Goal: Task Accomplishment & Management: Complete application form

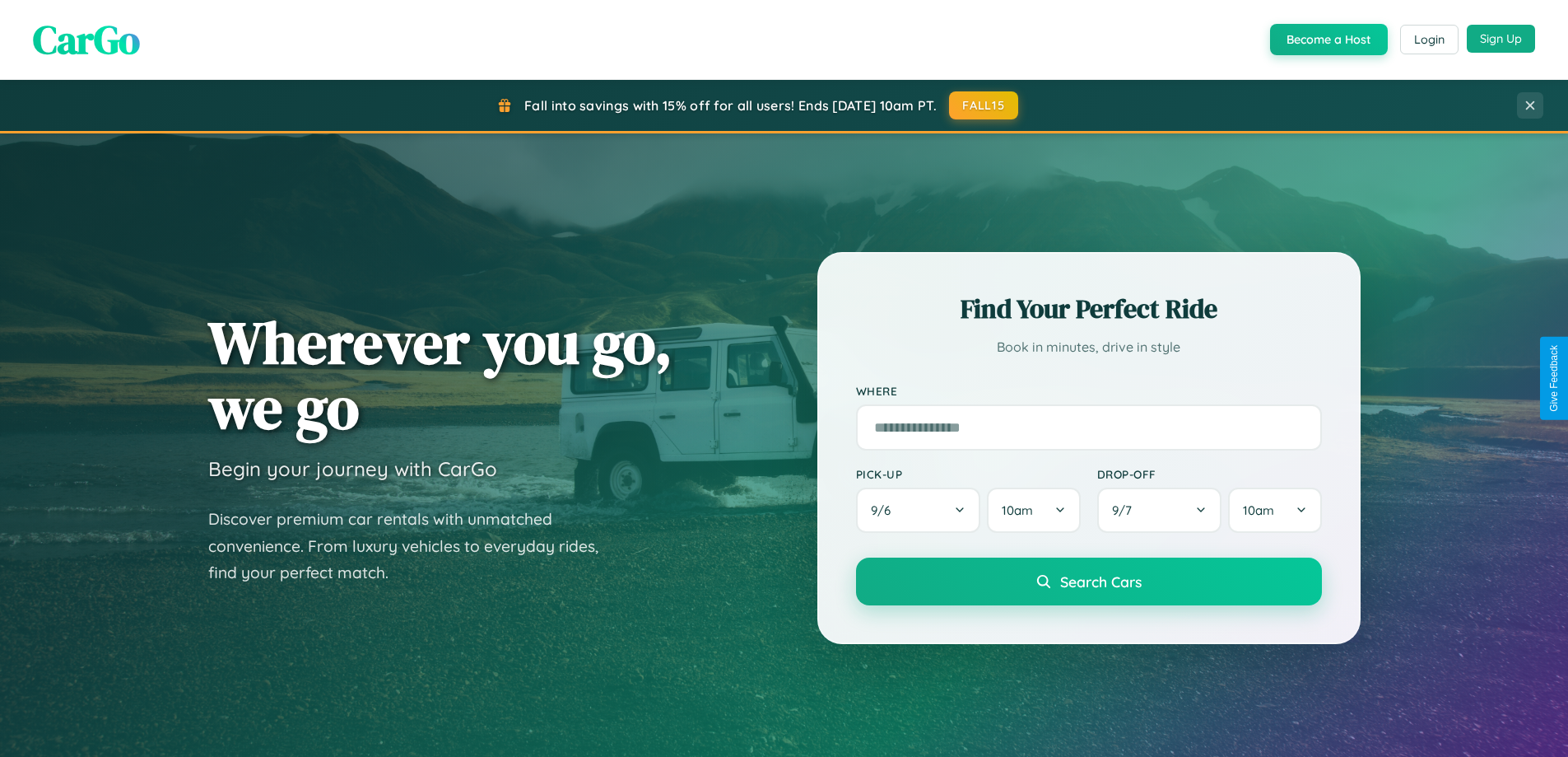
click at [1501, 39] on button "Sign Up" at bounding box center [1501, 39] width 68 height 28
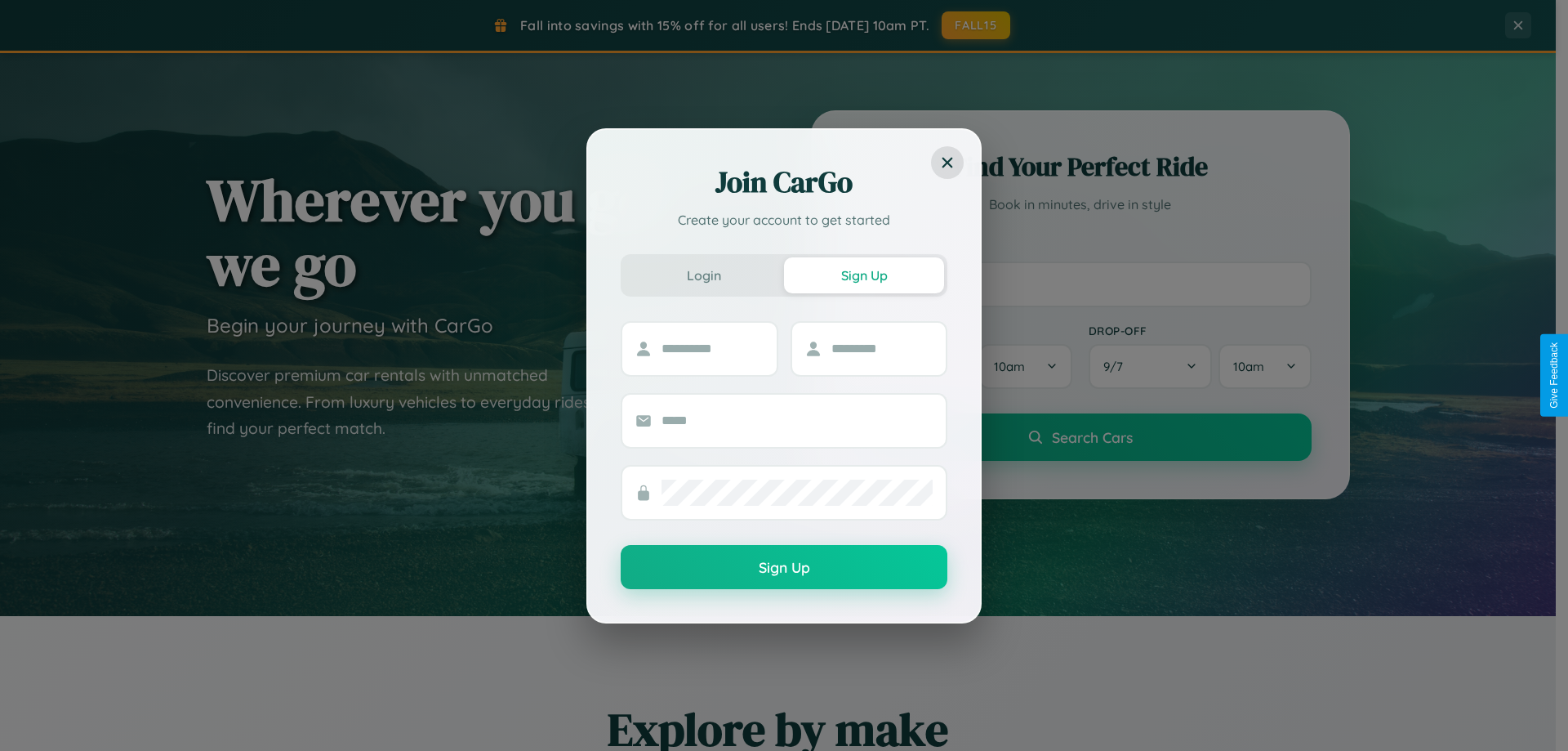
scroll to position [704, 0]
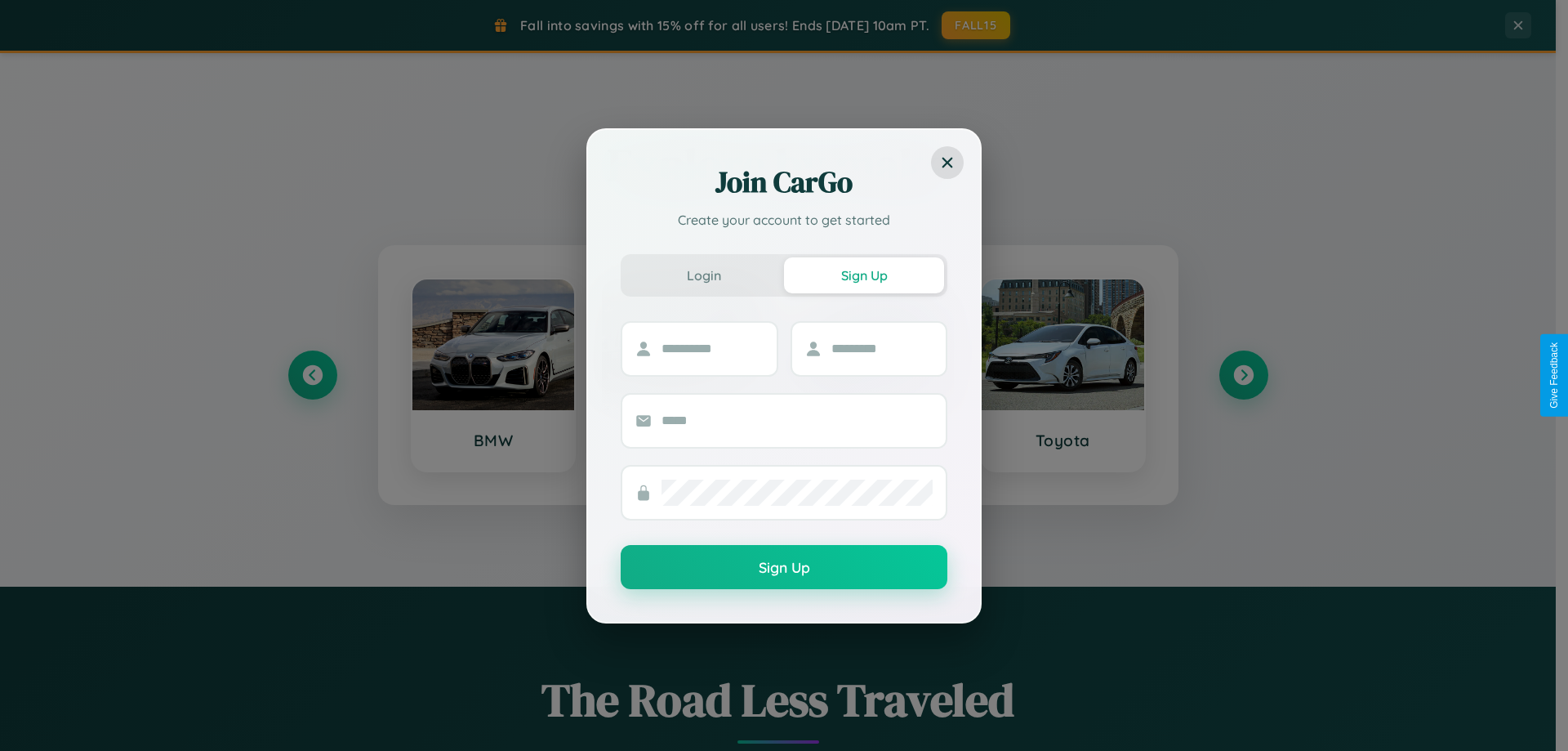
click at [312, 375] on div "Join CarGo Create your account to get started Login Sign Up Sign Up" at bounding box center [784, 376] width 1568 height 751
click at [1243, 375] on div "Join CarGo Create your account to get started Login Sign Up Sign Up" at bounding box center [784, 376] width 1568 height 751
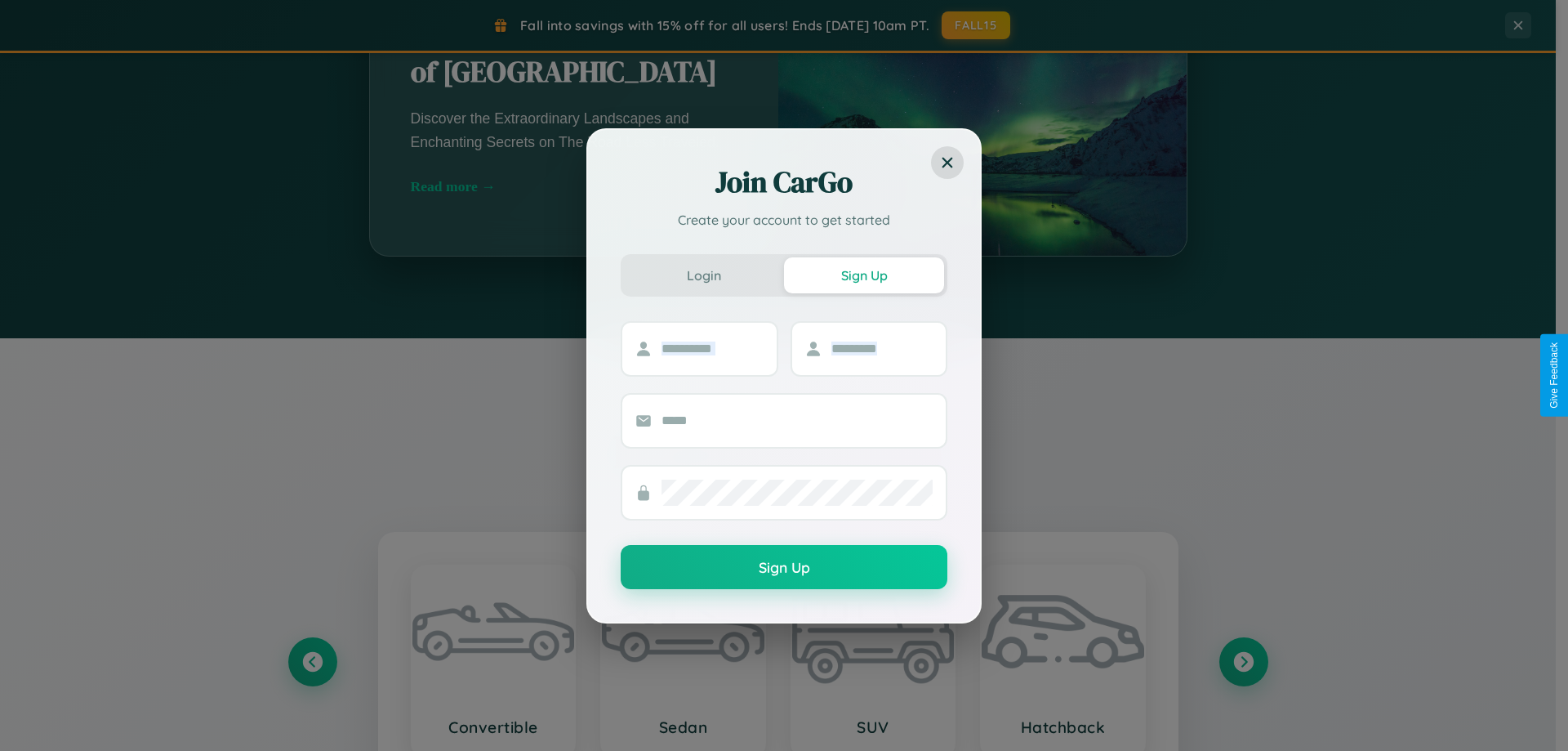
scroll to position [3143, 0]
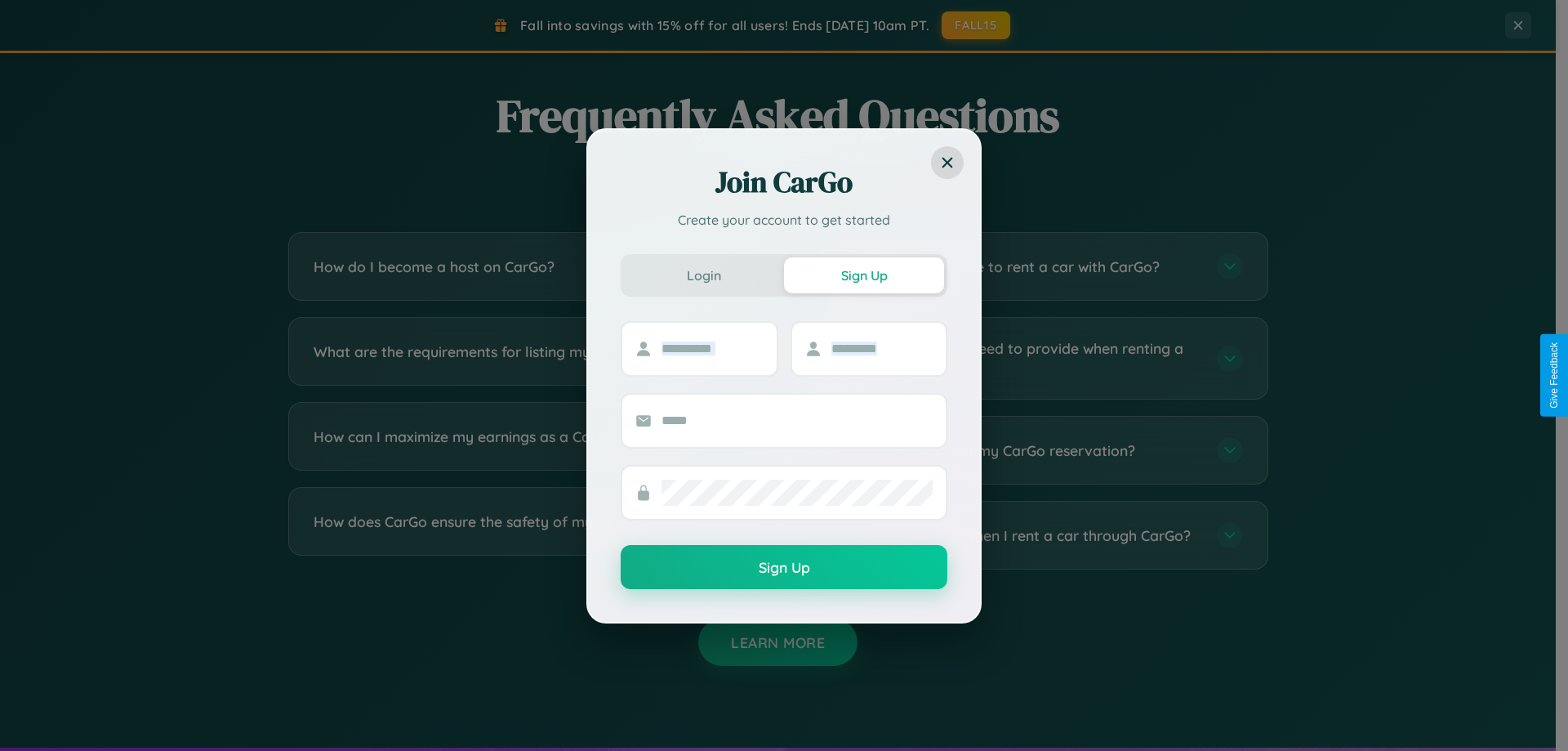
click at [524, 450] on div "Join CarGo Create your account to get started Login Sign Up Sign Up" at bounding box center [784, 376] width 1568 height 751
click at [1031, 358] on div "Join CarGo Create your account to get started Login Sign Up Sign Up" at bounding box center [784, 376] width 1568 height 751
click at [524, 535] on div "Join CarGo Create your account to get started Login Sign Up Sign Up" at bounding box center [784, 376] width 1568 height 751
click at [524, 450] on div "Join CarGo Create your account to get started Login Sign Up Sign Up" at bounding box center [784, 376] width 1568 height 751
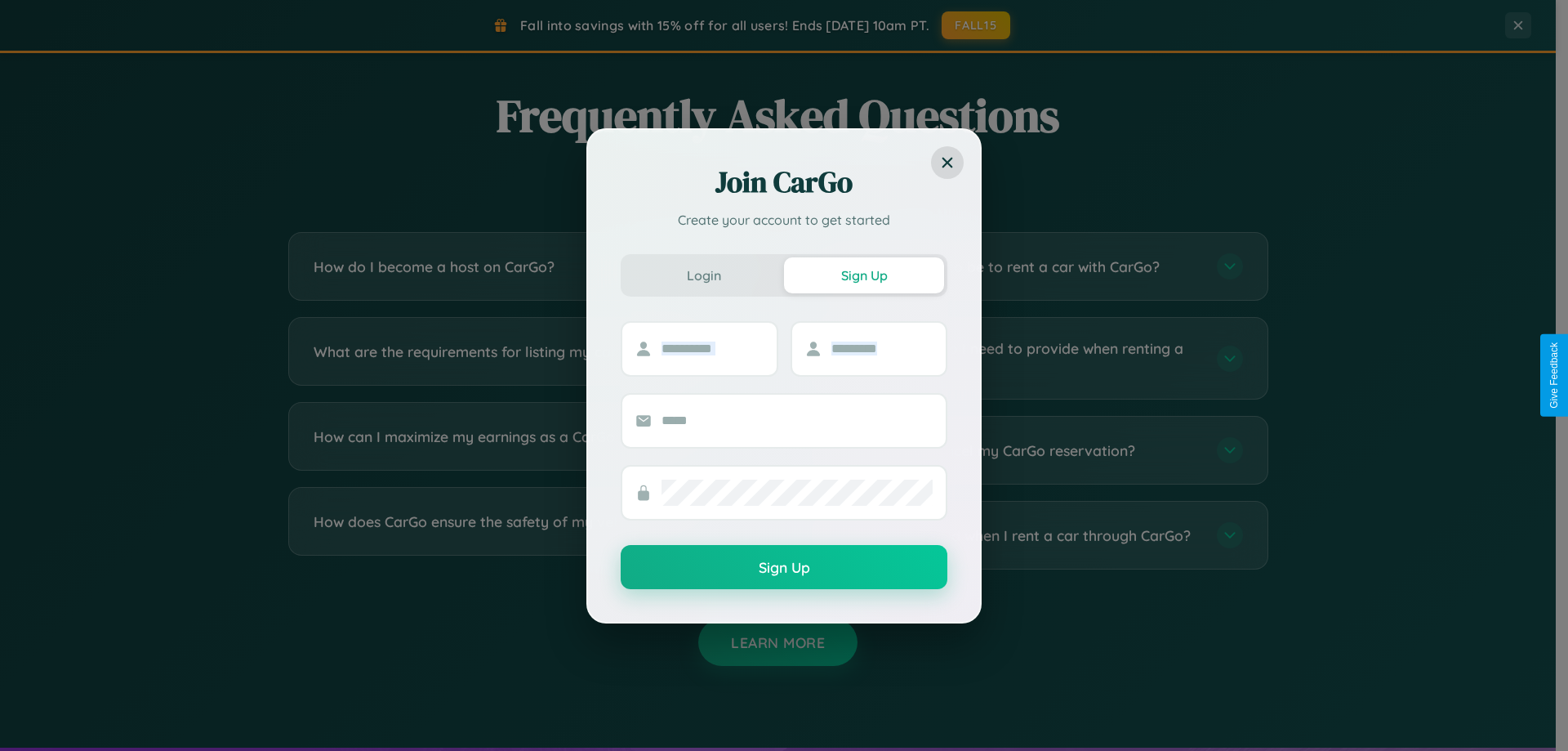
click at [1031, 266] on div "Join CarGo Create your account to get started Login Sign Up Sign Up" at bounding box center [784, 376] width 1568 height 751
click at [524, 266] on div "Join CarGo Create your account to get started Login Sign Up Sign Up" at bounding box center [784, 376] width 1568 height 751
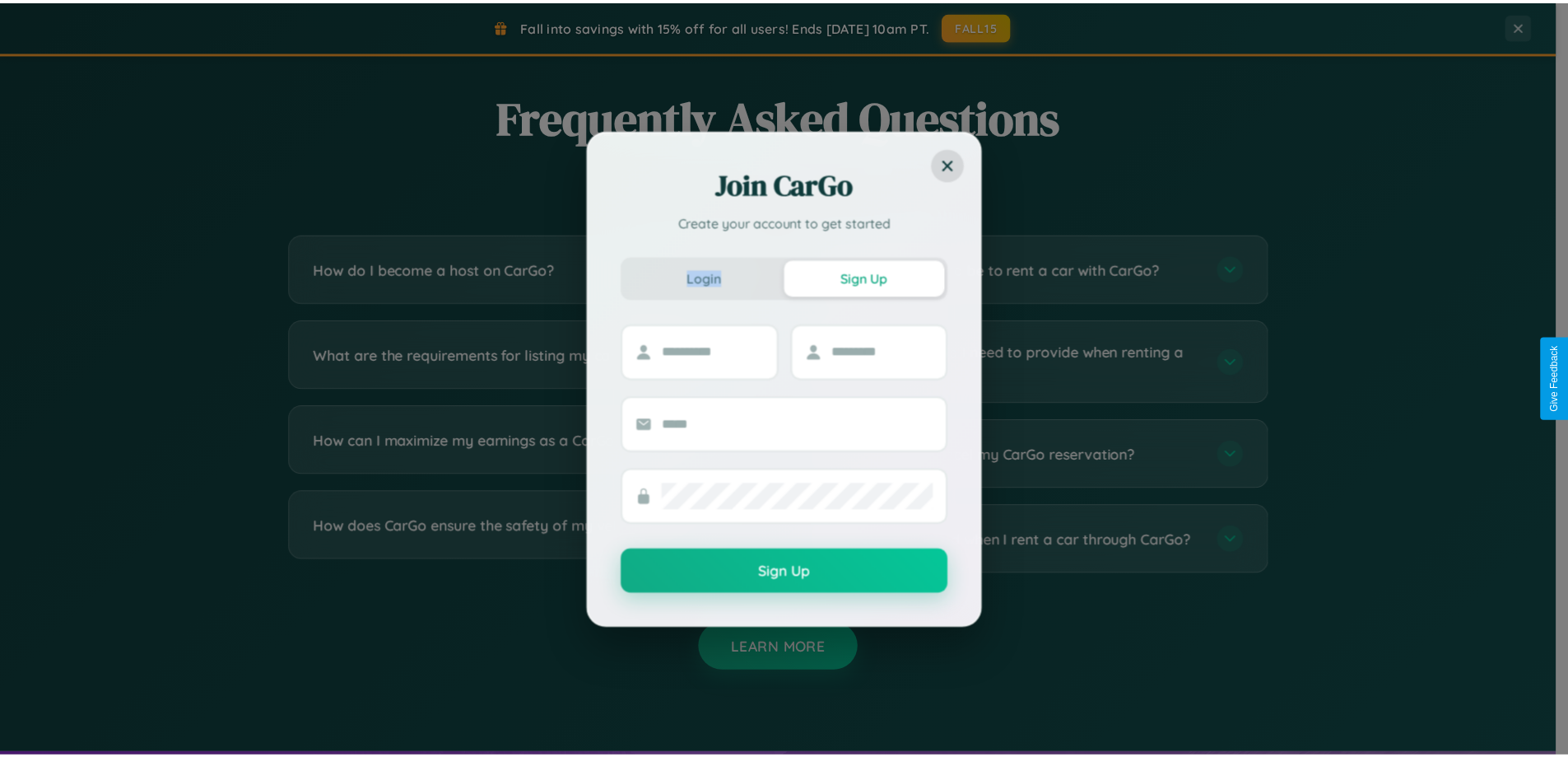
scroll to position [0, 0]
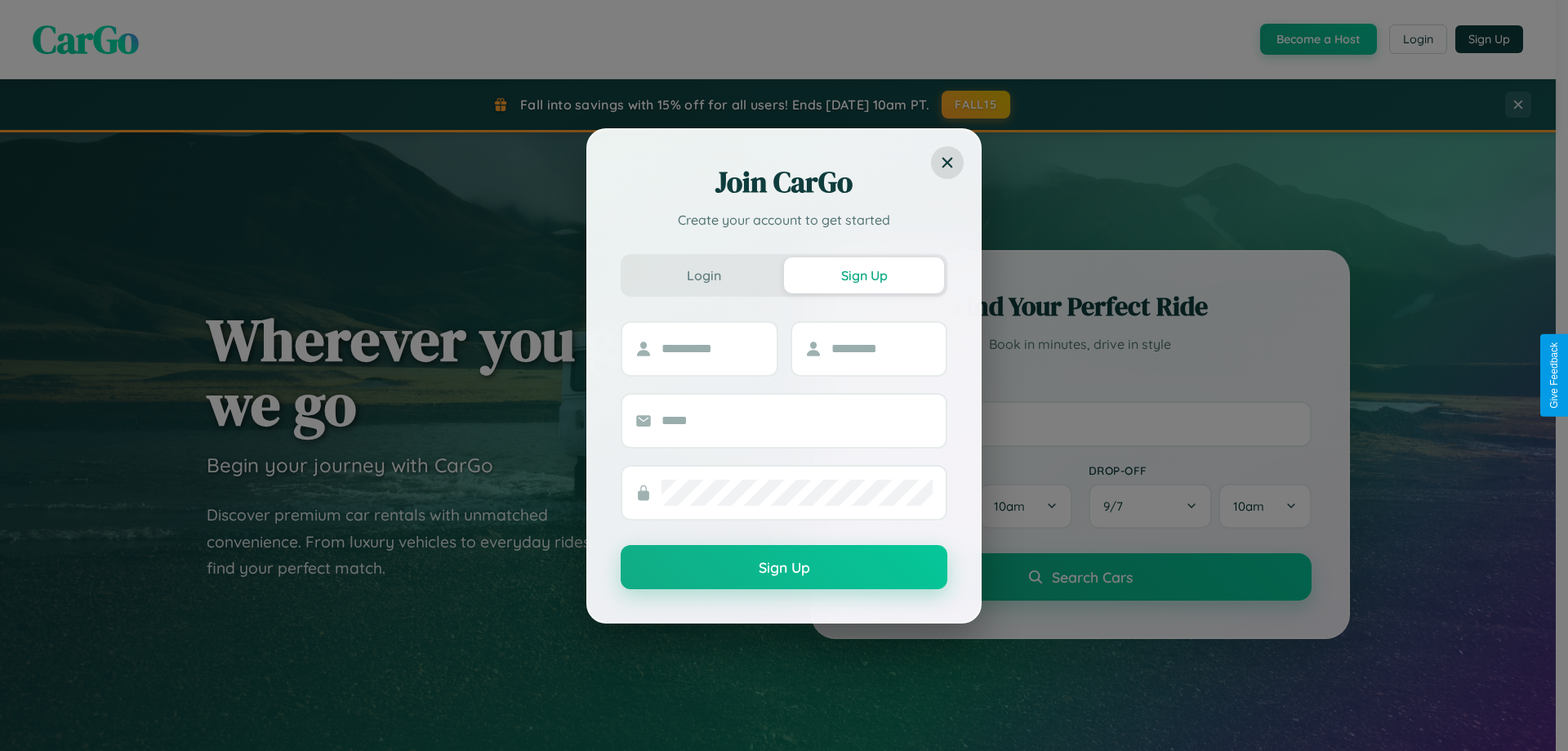
click at [1317, 39] on div "Join CarGo Create your account to get started Login Sign Up Sign Up" at bounding box center [784, 376] width 1568 height 751
click at [864, 275] on button "Sign Up" at bounding box center [864, 275] width 160 height 36
click at [713, 348] on input "text" at bounding box center [712, 349] width 102 height 26
type input "*******"
click at [881, 348] on input "text" at bounding box center [882, 349] width 102 height 26
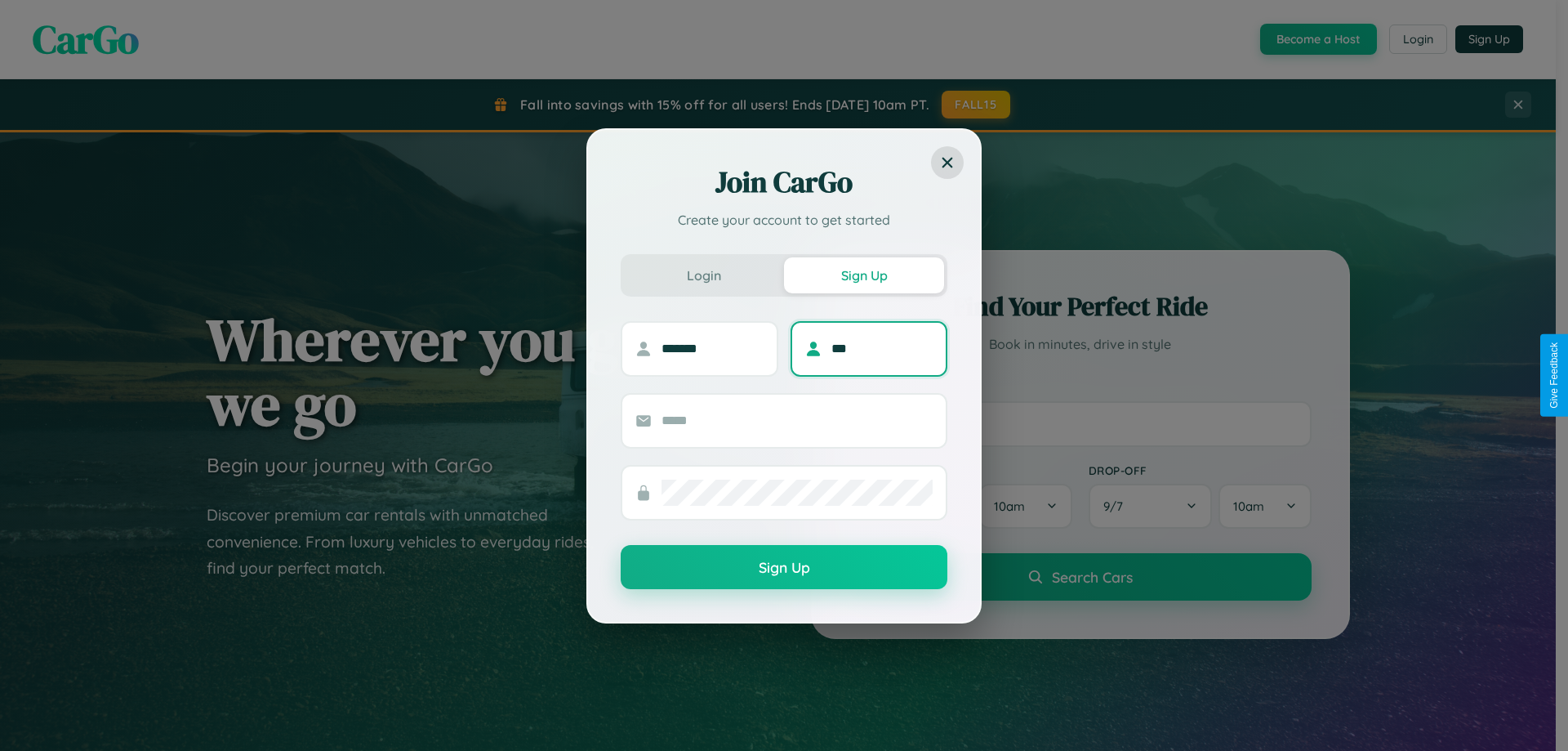
type input "***"
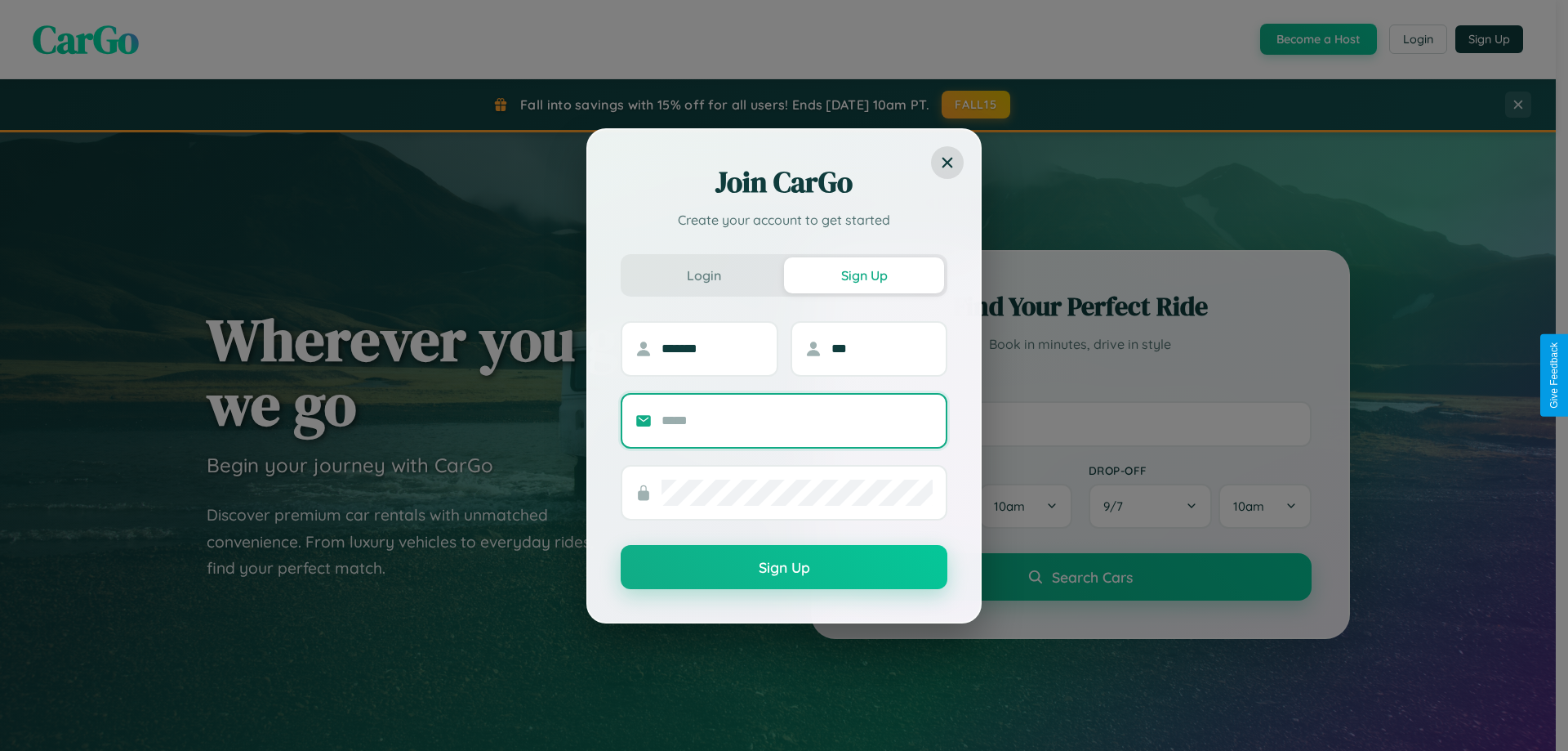
click at [797, 420] on input "text" at bounding box center [797, 421] width 271 height 26
type input "**********"
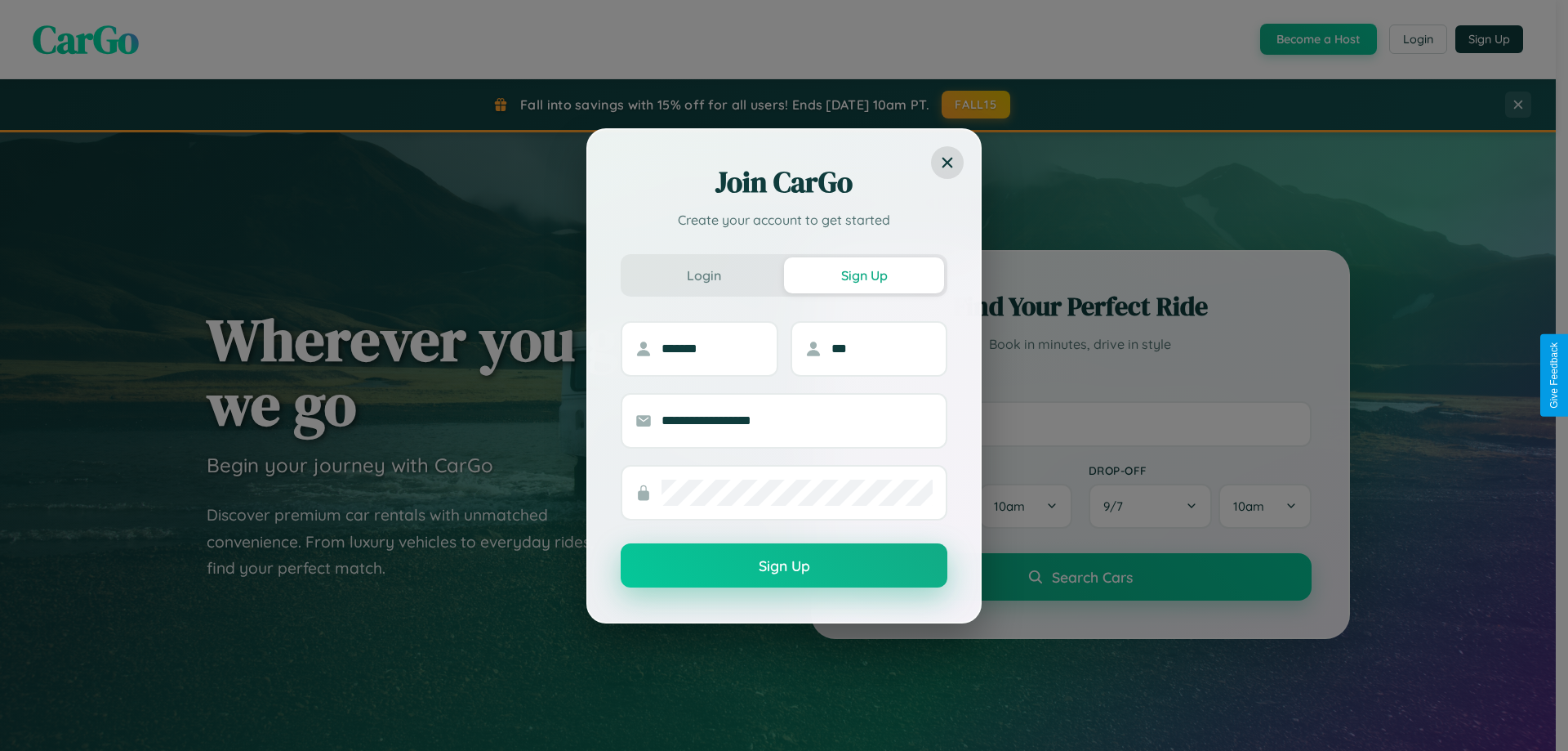
click at [784, 565] on button "Sign Up" at bounding box center [784, 565] width 327 height 44
